Goal: Task Accomplishment & Management: Use online tool/utility

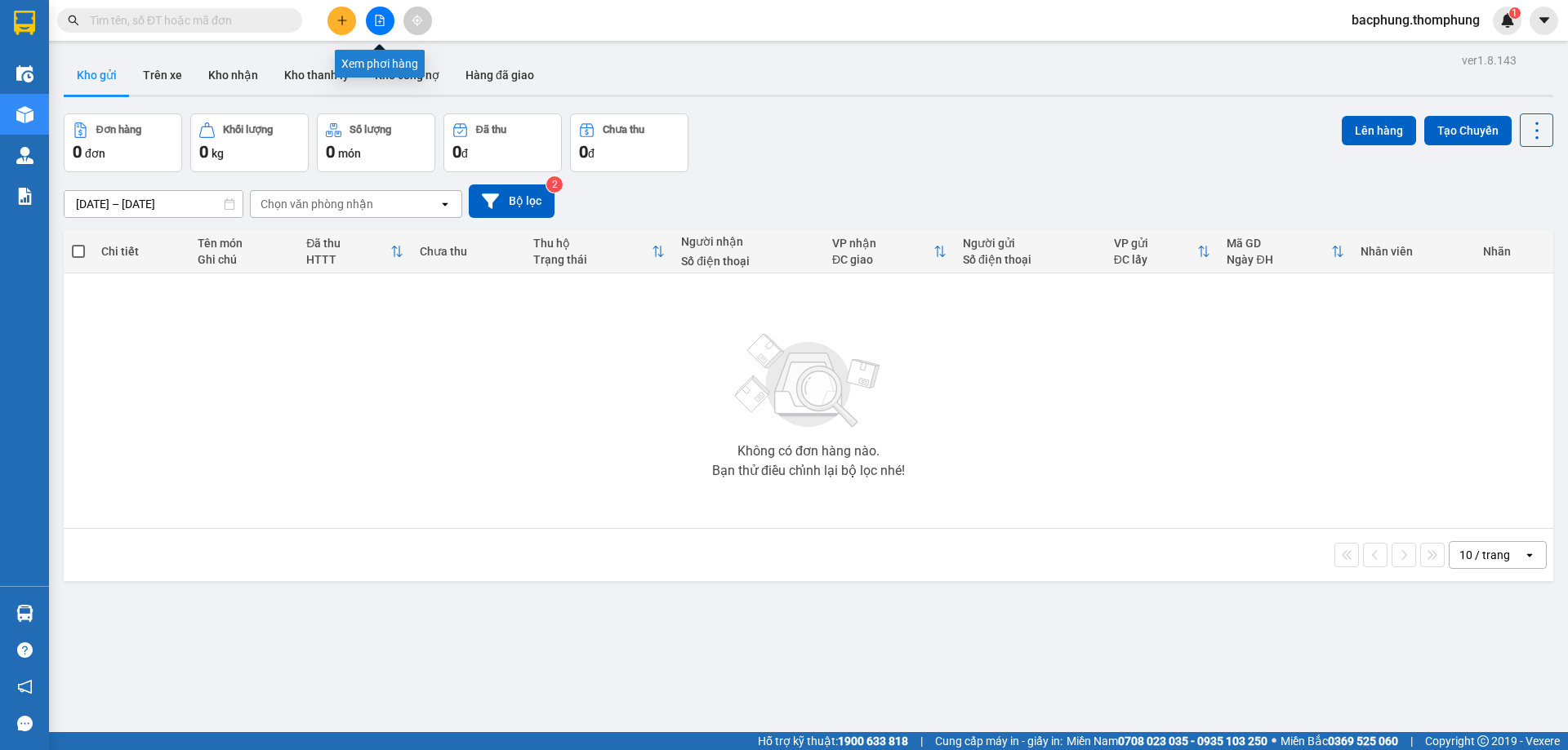
click at [385, 24] on icon "file-add" at bounding box center [380, 20] width 11 height 11
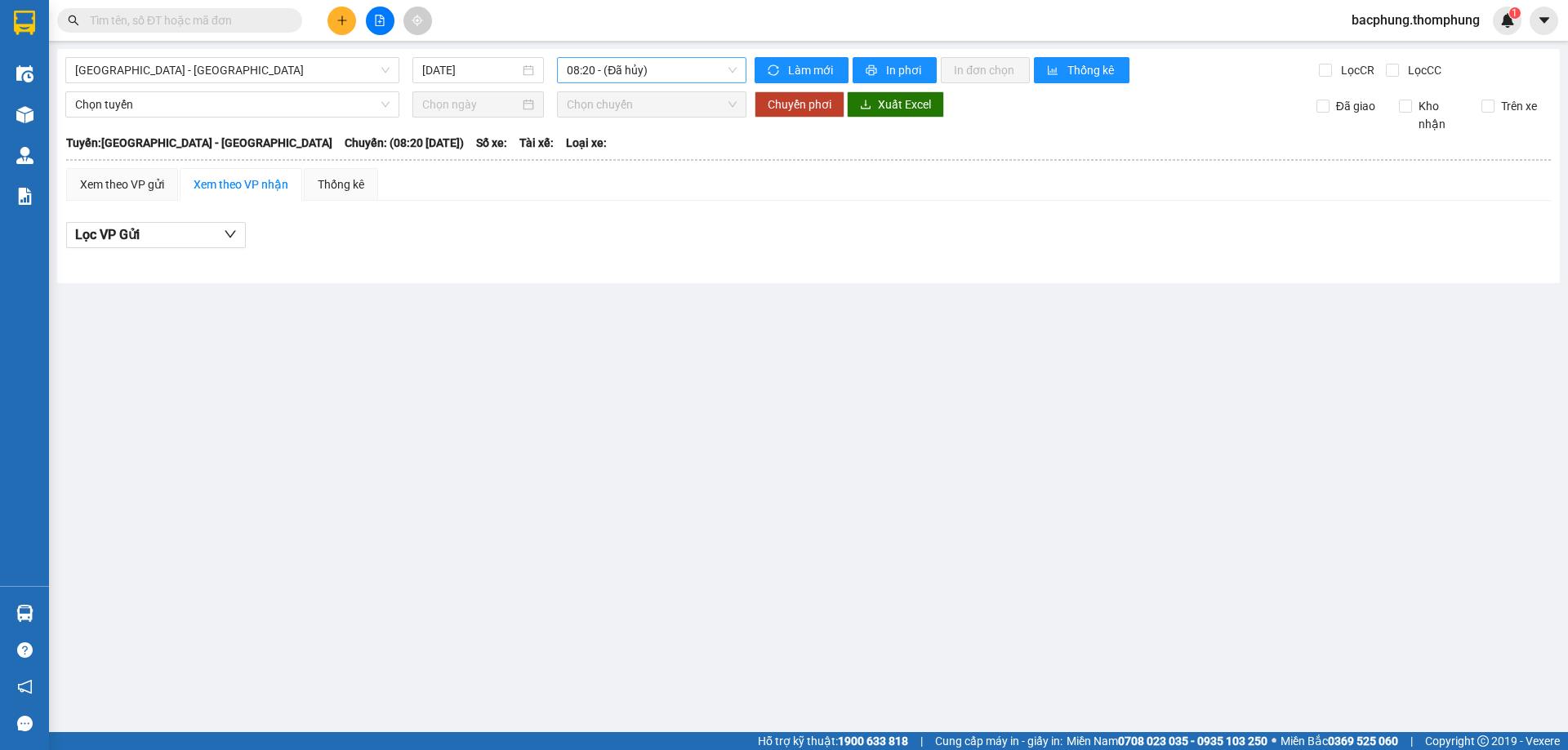
click at [584, 70] on span "08:20 - (Đã hủy)" at bounding box center [651, 71] width 170 height 25
click at [570, 153] on div "10:00" at bounding box center [629, 155] width 127 height 18
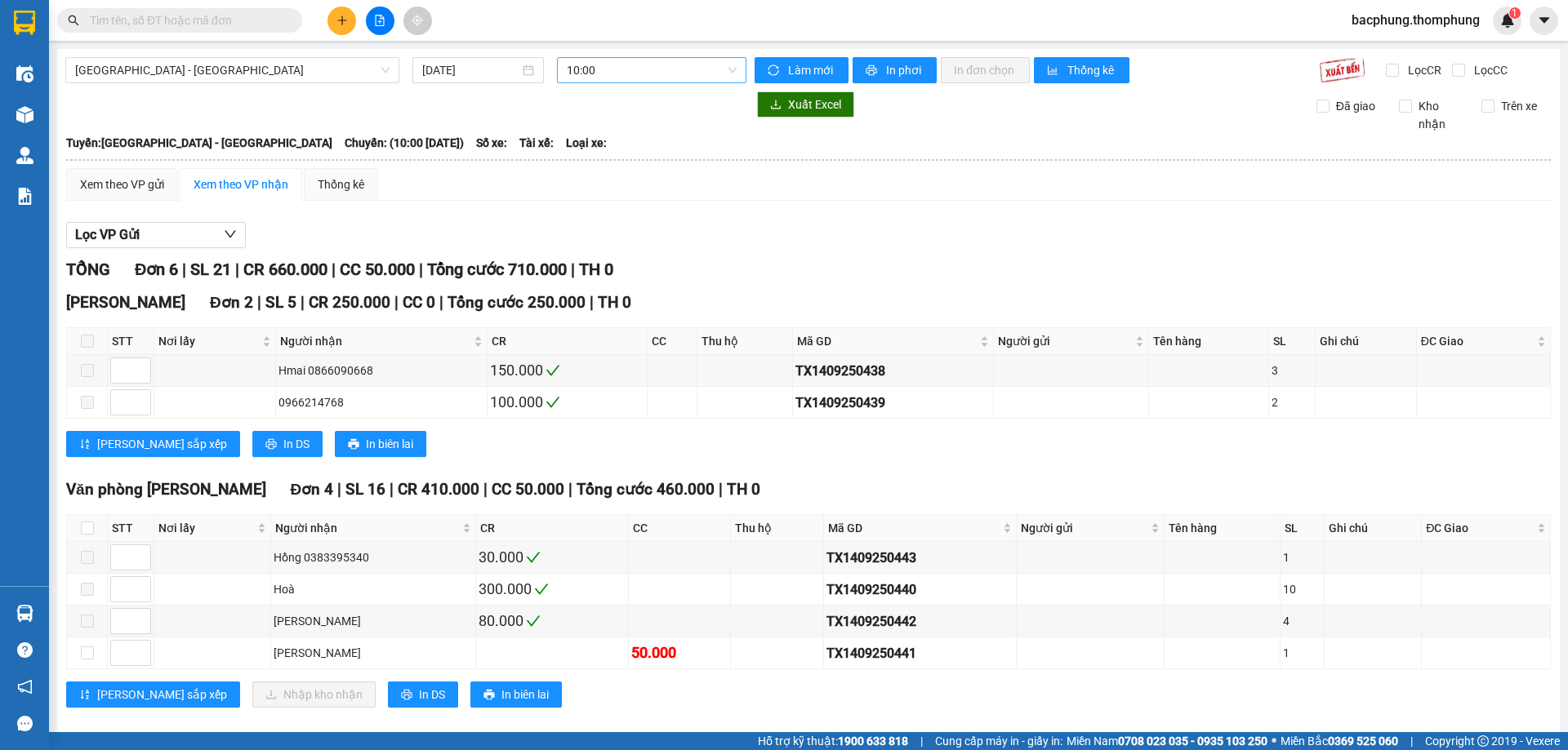
click at [632, 52] on div "[GEOGRAPHIC_DATA] - [GEOGRAPHIC_DATA] [DATE] 10:00 Làm mới In phơi In đơn chọn …" at bounding box center [808, 397] width 1502 height 696
click at [628, 63] on span "10:00" at bounding box center [651, 71] width 170 height 25
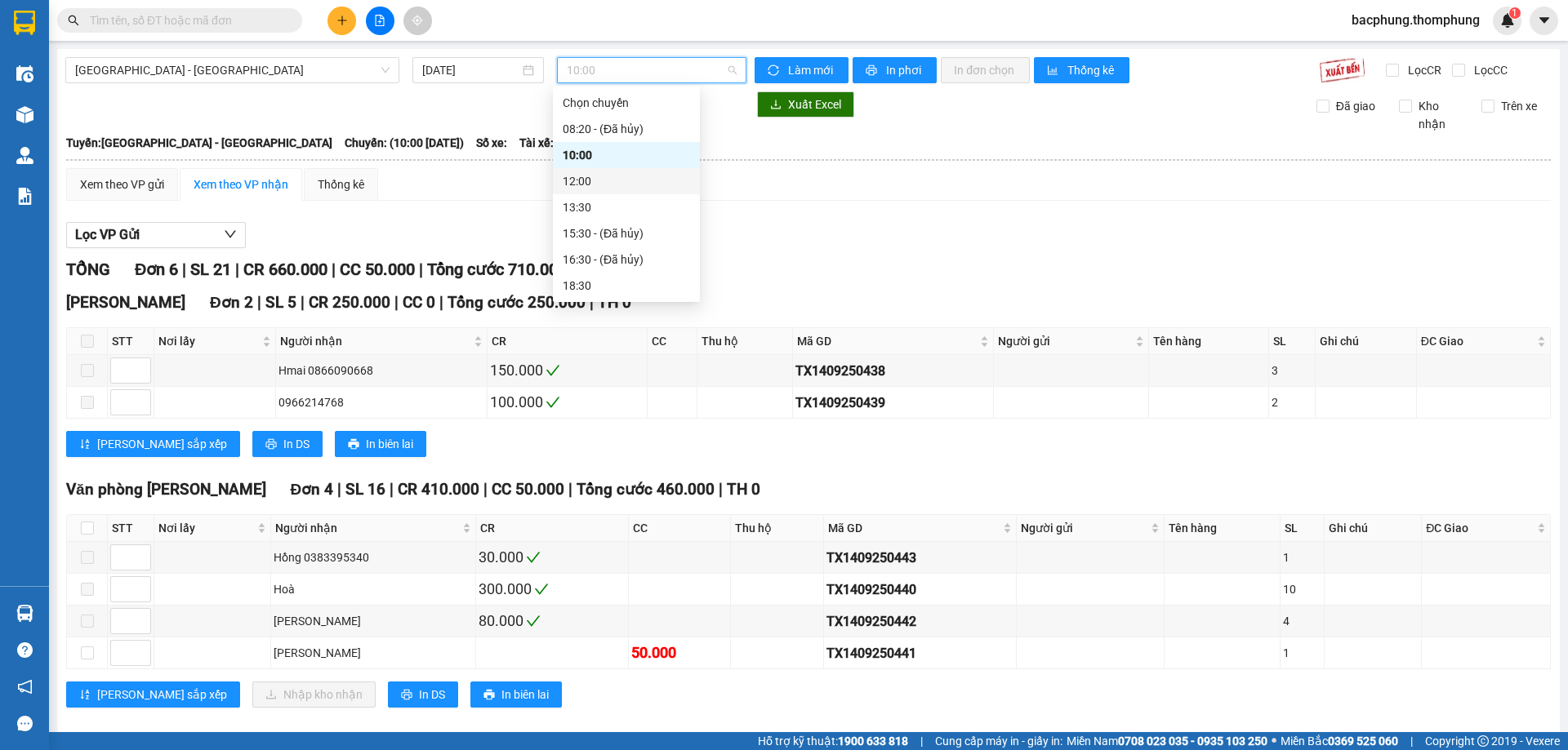
click at [615, 178] on div "12:00" at bounding box center [626, 181] width 127 height 18
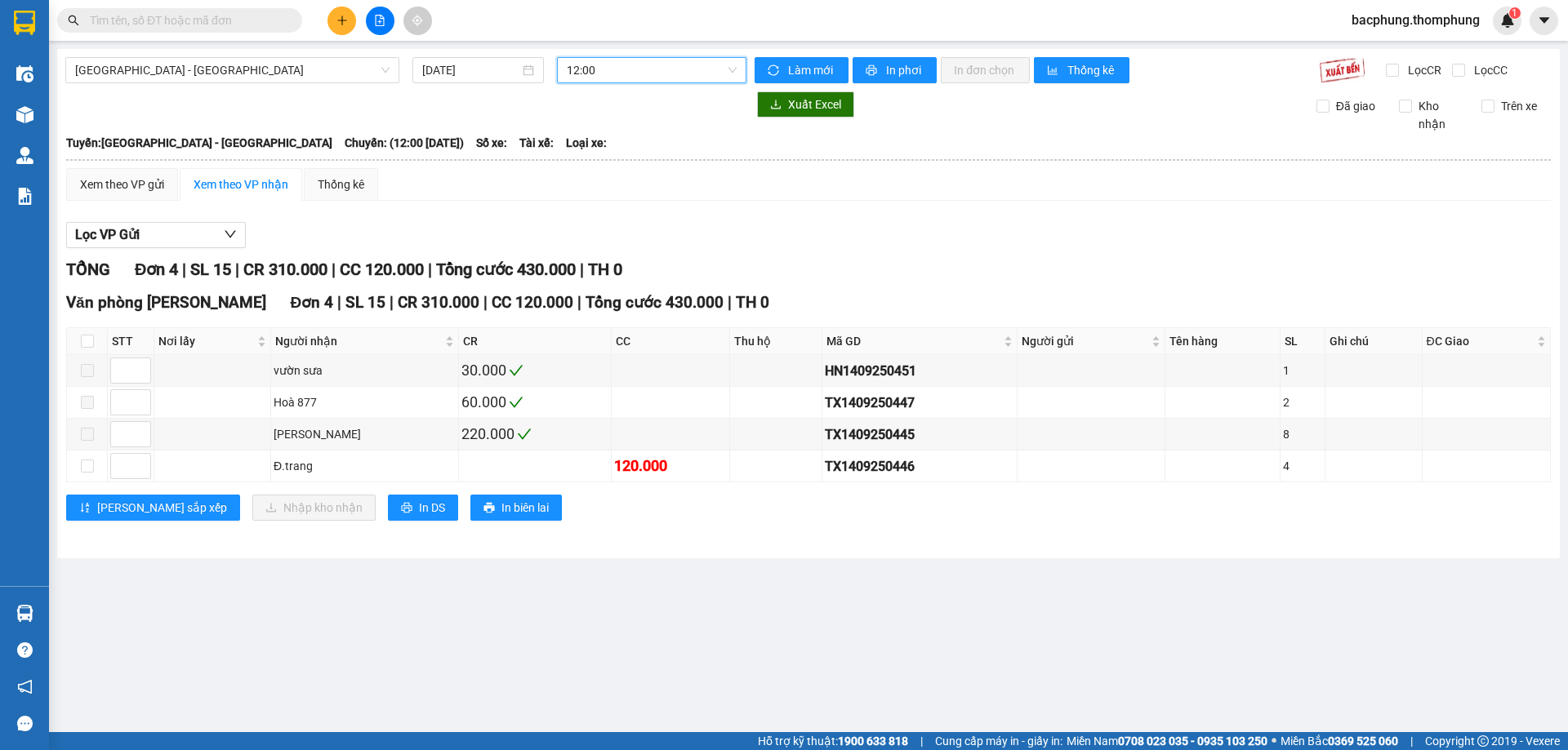
click at [630, 74] on span "12:00" at bounding box center [651, 71] width 170 height 25
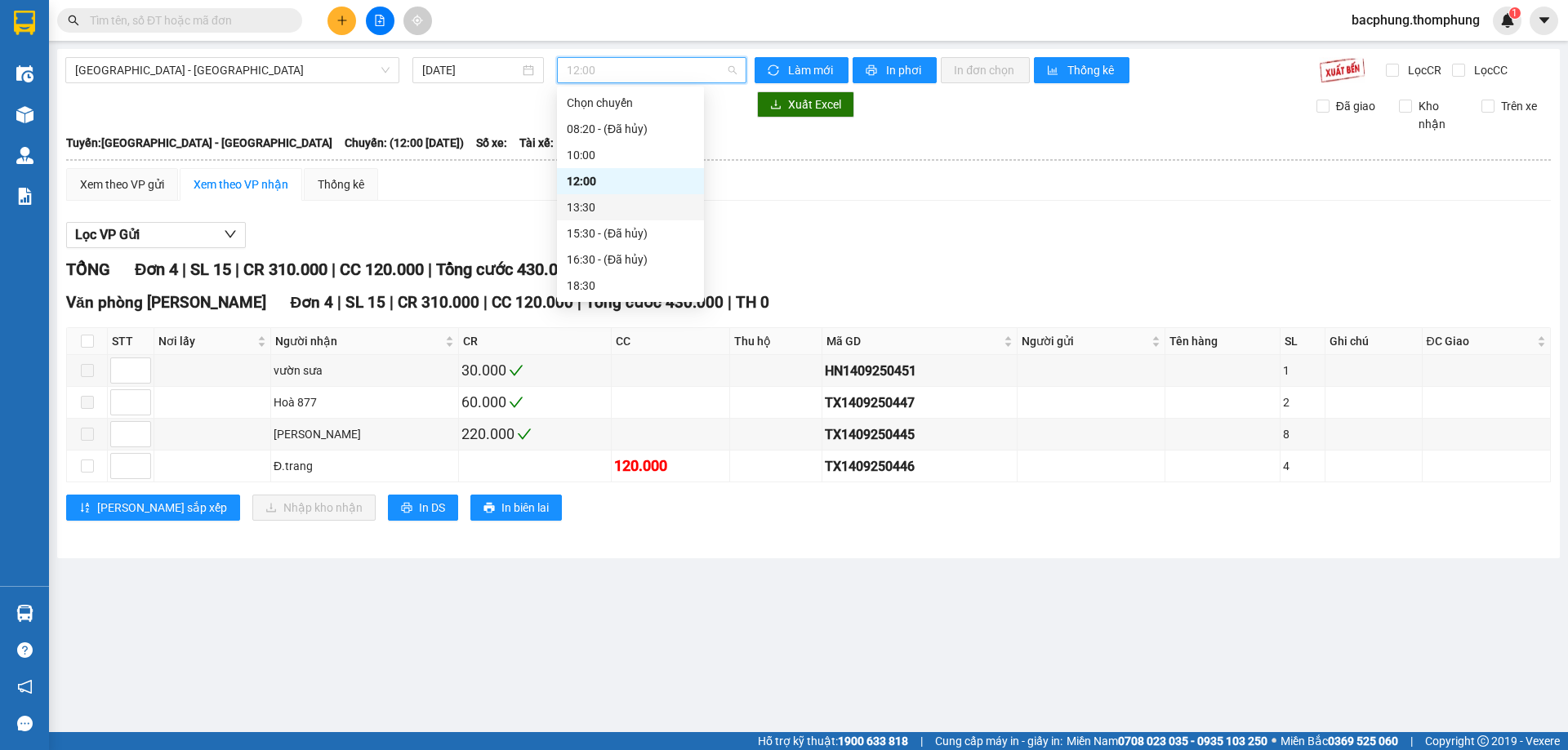
click at [602, 203] on div "13:30" at bounding box center [629, 207] width 127 height 18
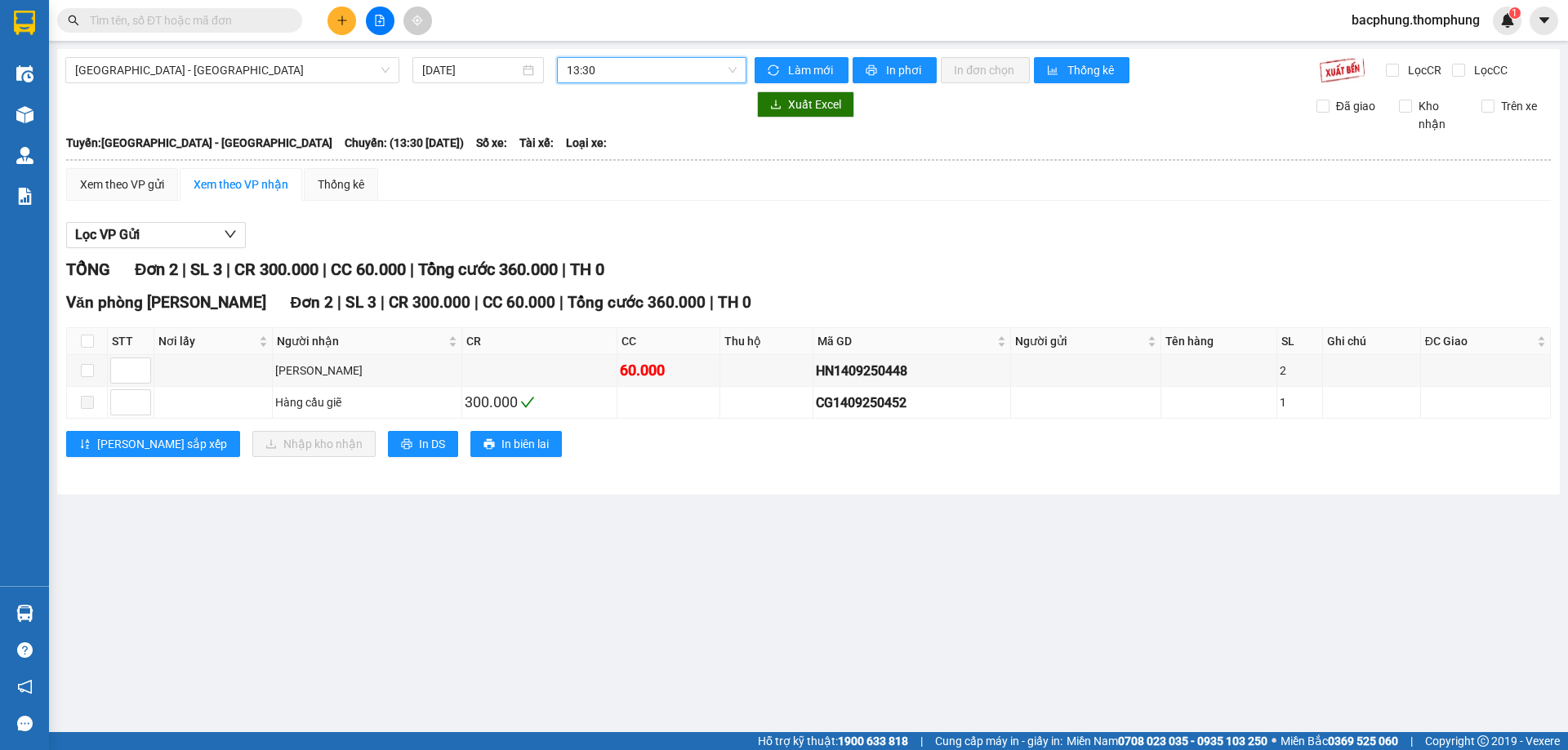
click at [637, 77] on span "13:30" at bounding box center [651, 71] width 170 height 25
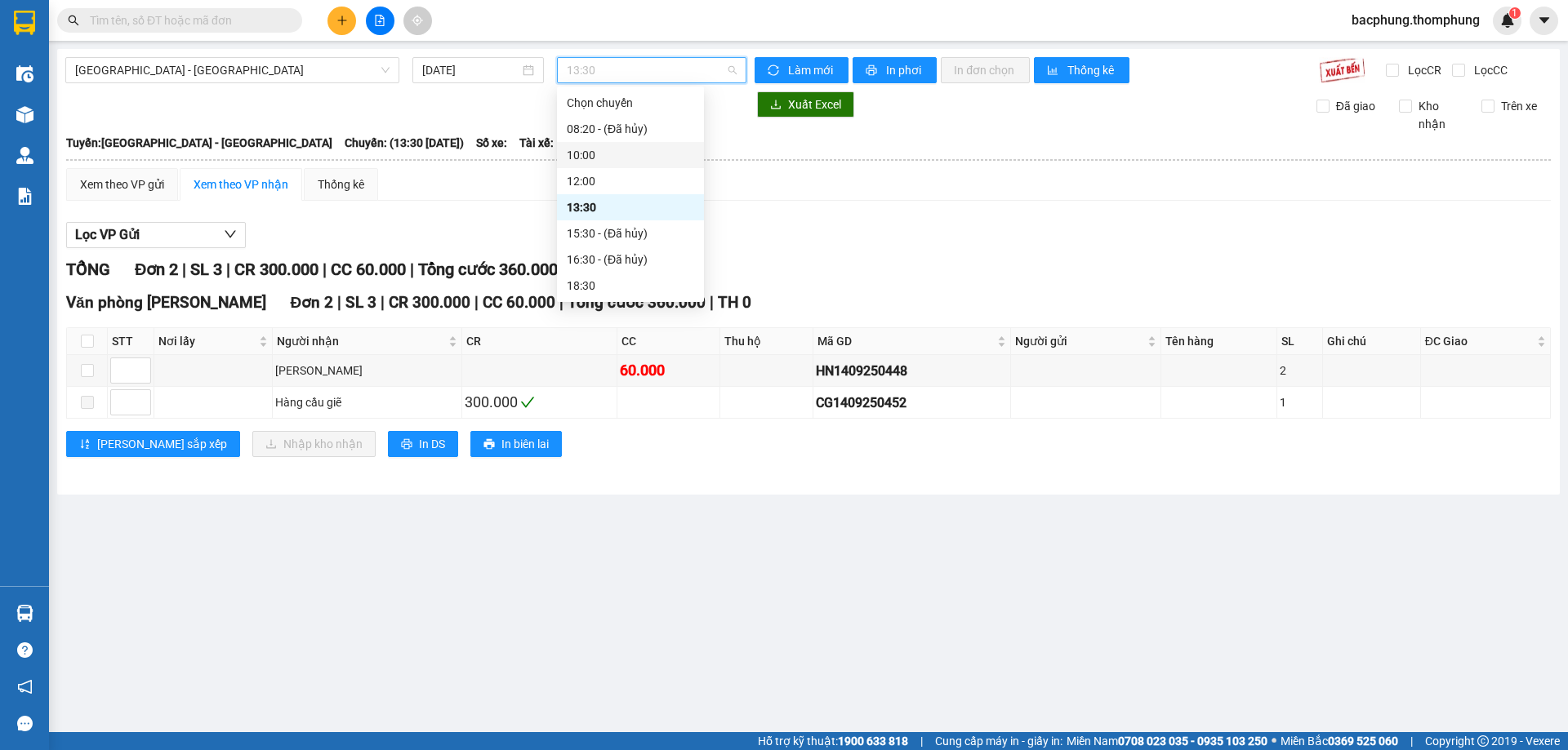
click at [591, 151] on div "10:00" at bounding box center [629, 155] width 127 height 18
